Goal: Navigation & Orientation: Find specific page/section

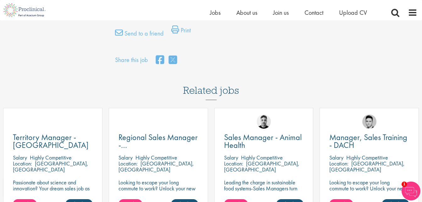
scroll to position [458, 0]
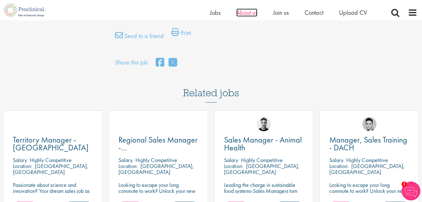
click at [244, 14] on span "About us" at bounding box center [246, 12] width 21 height 8
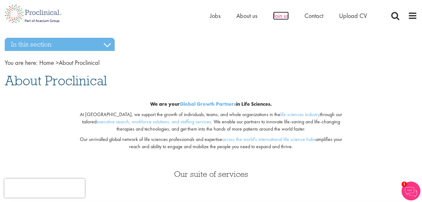
click at [278, 16] on span "Join us" at bounding box center [281, 16] width 16 height 8
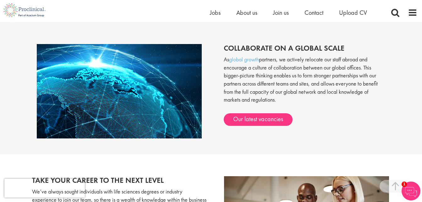
scroll to position [515, 0]
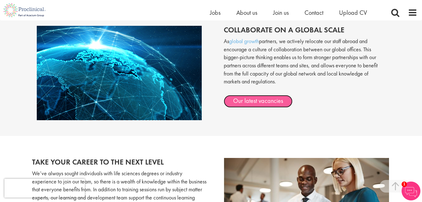
click at [259, 97] on link "Our latest vacancies" at bounding box center [258, 101] width 69 height 13
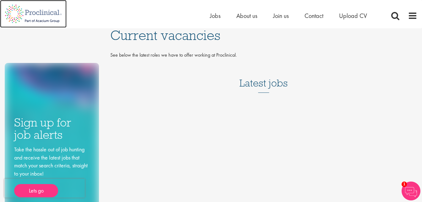
click at [40, 14] on img at bounding box center [33, 14] width 67 height 28
